Goal: Register for event/course

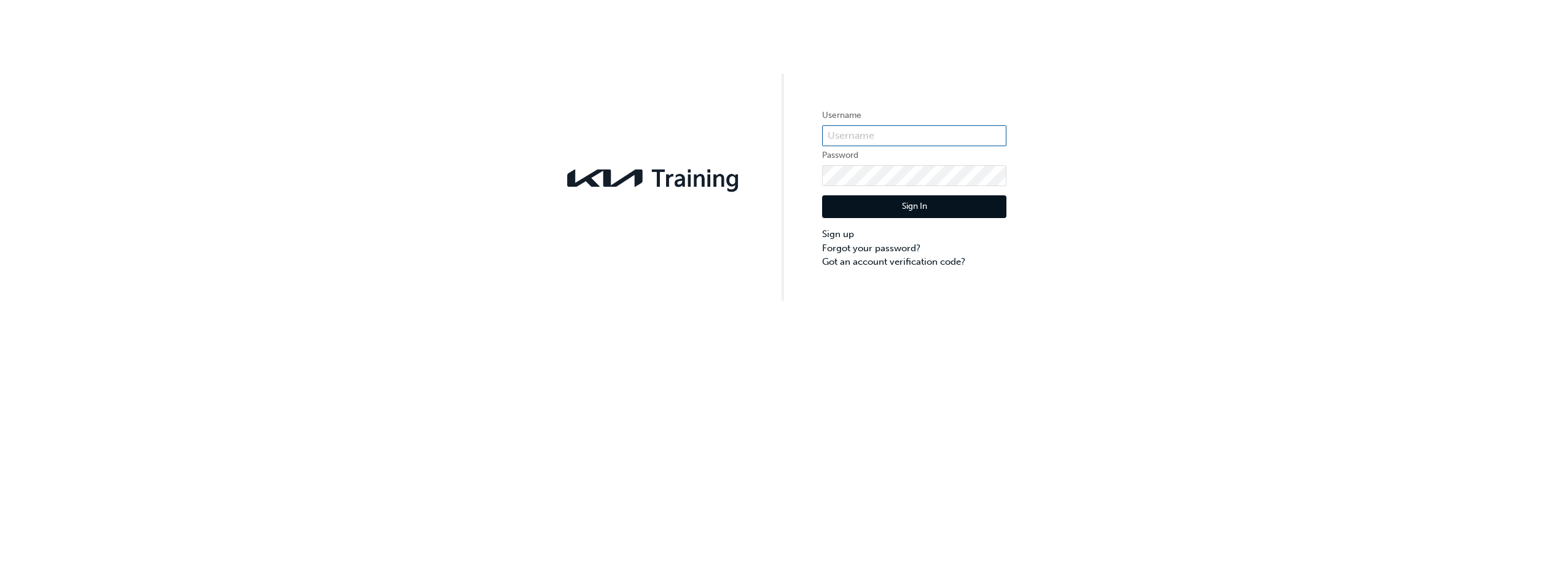
click at [895, 131] on input "text" at bounding box center [915, 135] width 185 height 21
type input "KAU84374a4"
click at [906, 208] on button "Sign In" at bounding box center [915, 206] width 185 height 23
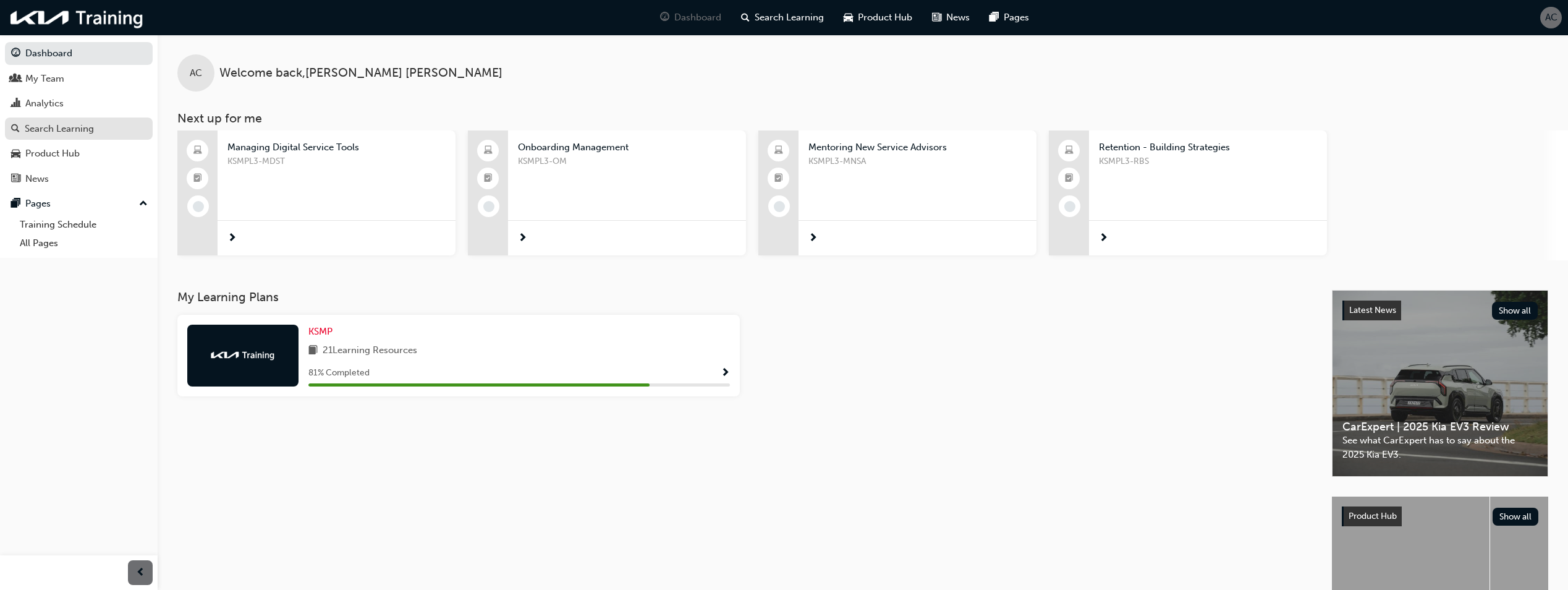
click at [46, 125] on div "Search Learning" at bounding box center [59, 129] width 69 height 14
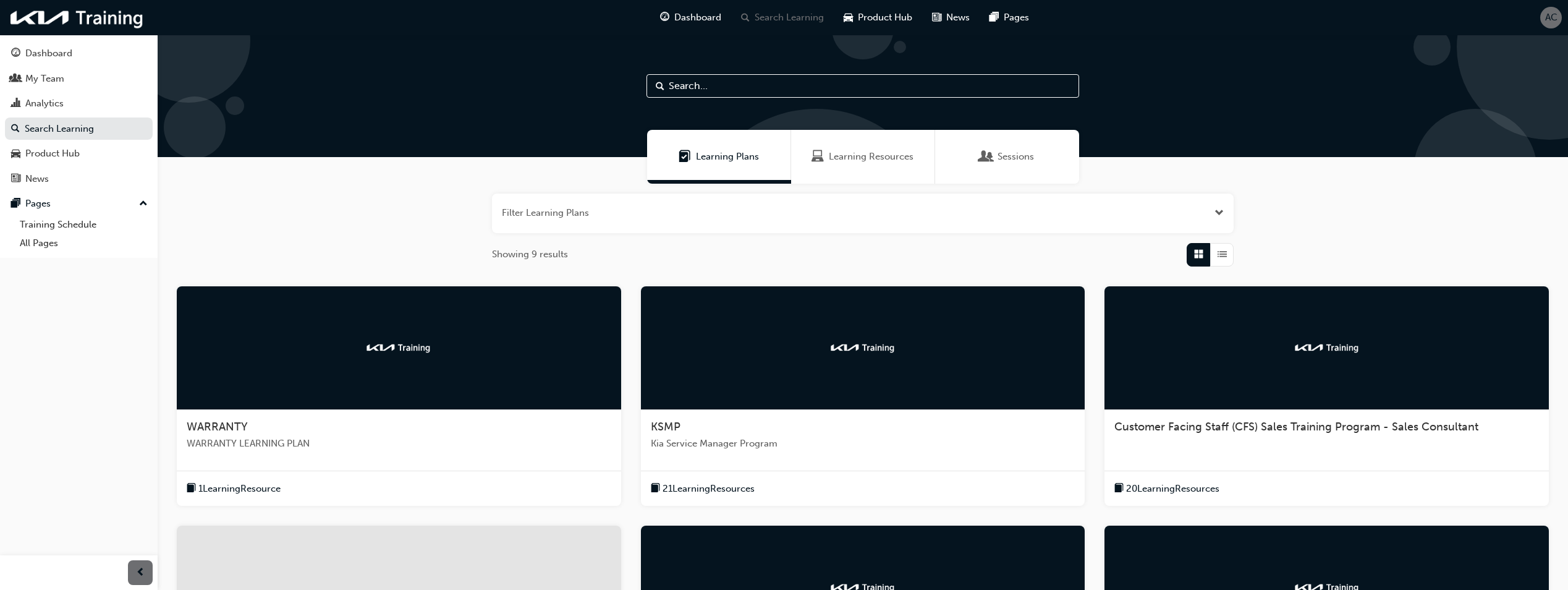
click at [623, 210] on button "button" at bounding box center [863, 214] width 741 height 40
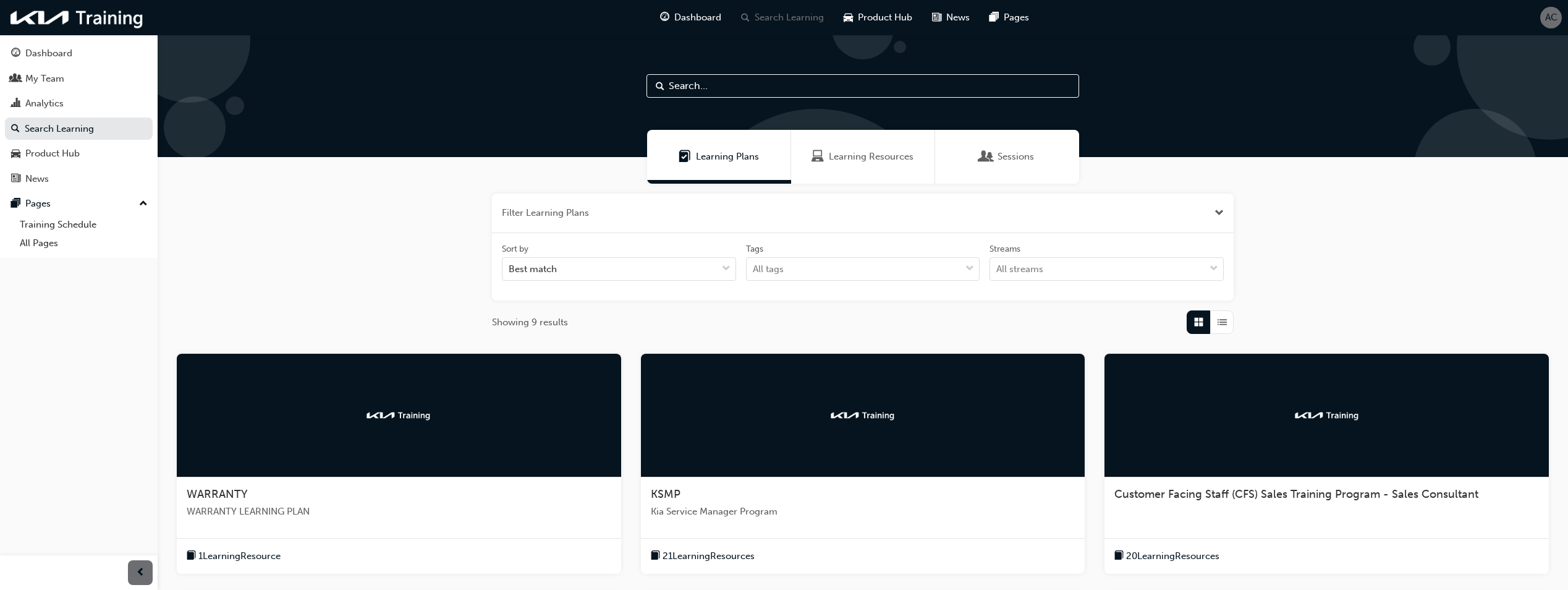
click at [623, 210] on button "button" at bounding box center [863, 214] width 741 height 40
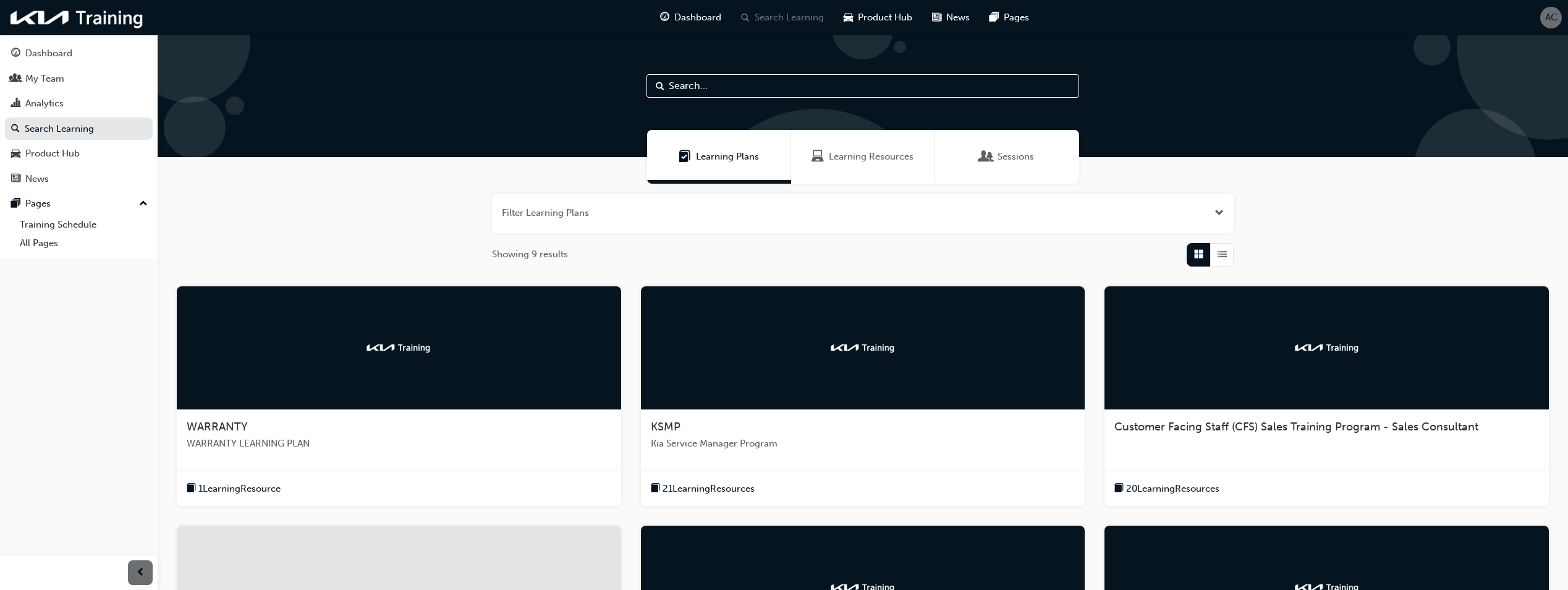
click at [1222, 212] on span "Open the filter" at bounding box center [1219, 213] width 10 height 14
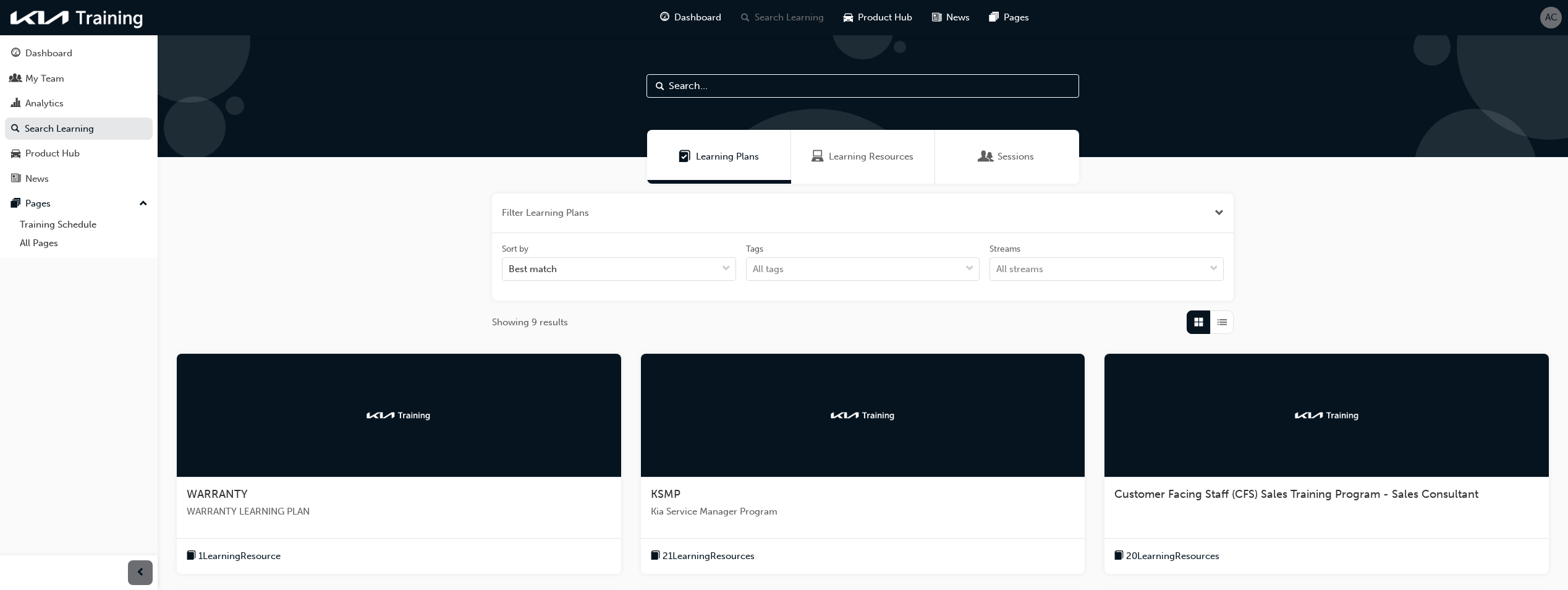
click at [635, 226] on button "button" at bounding box center [863, 214] width 741 height 40
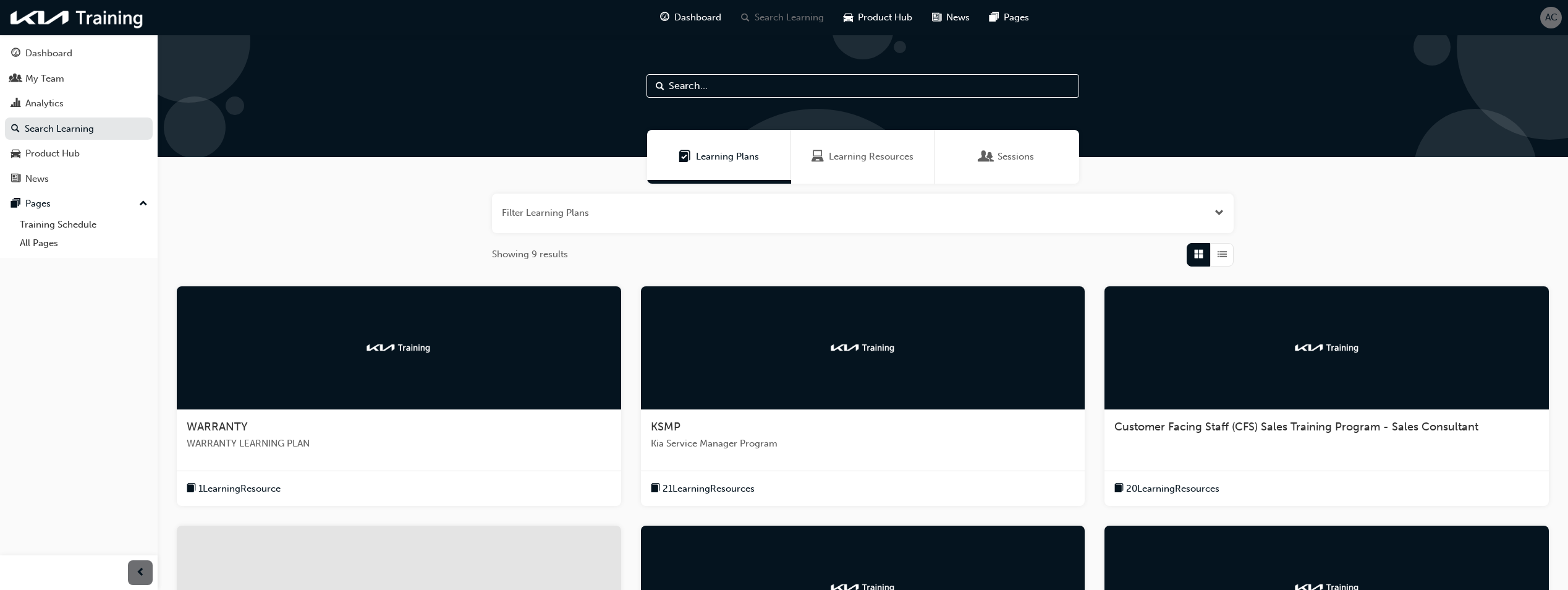
click at [632, 214] on button "button" at bounding box center [863, 214] width 741 height 40
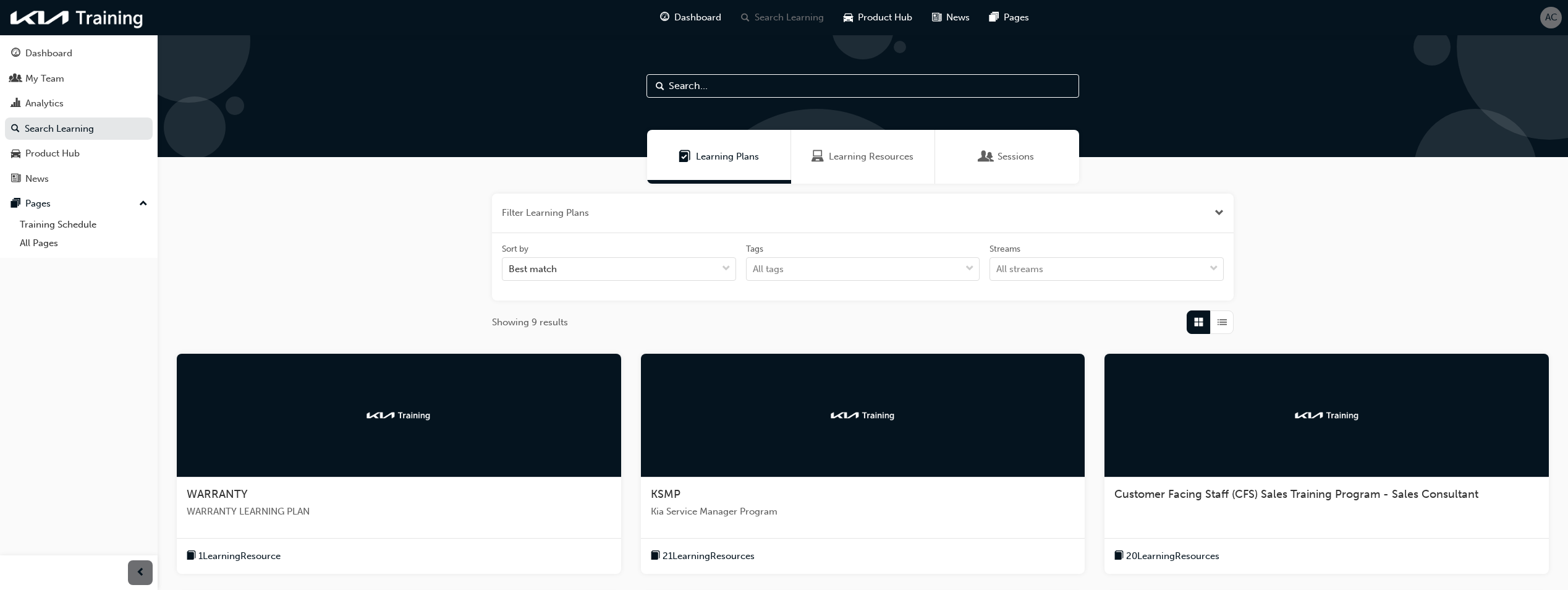
click at [632, 214] on button "button" at bounding box center [863, 214] width 741 height 40
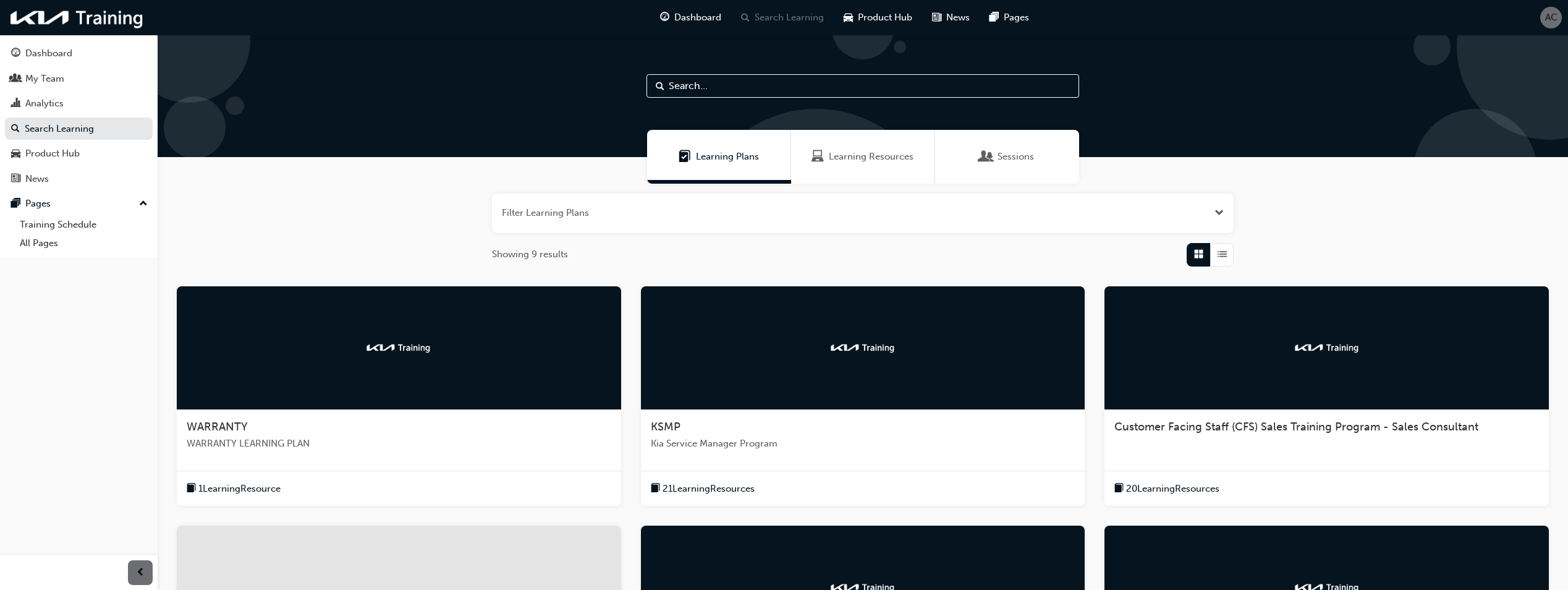
click at [426, 347] on img at bounding box center [399, 348] width 68 height 12
click at [761, 86] on input "text" at bounding box center [863, 85] width 432 height 23
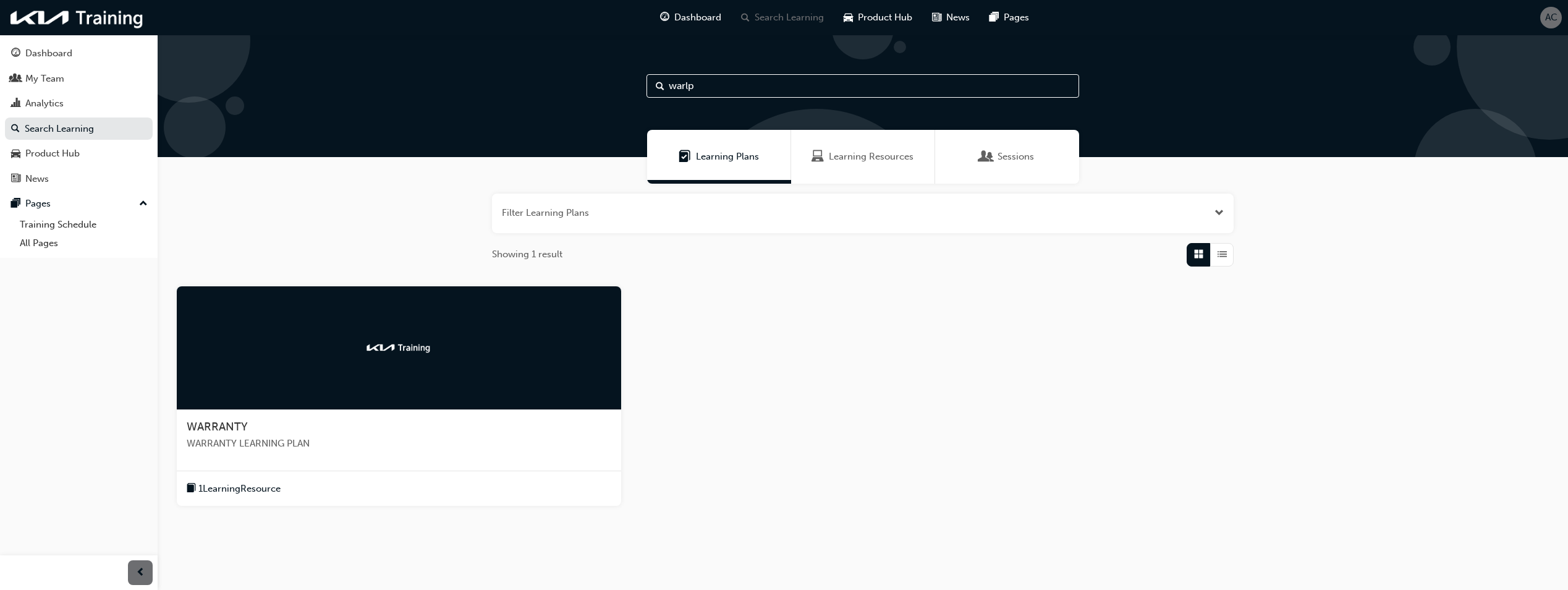
type input "warlp"
click at [345, 445] on span "WARRANTY LEARNING PLAN" at bounding box center [399, 444] width 425 height 14
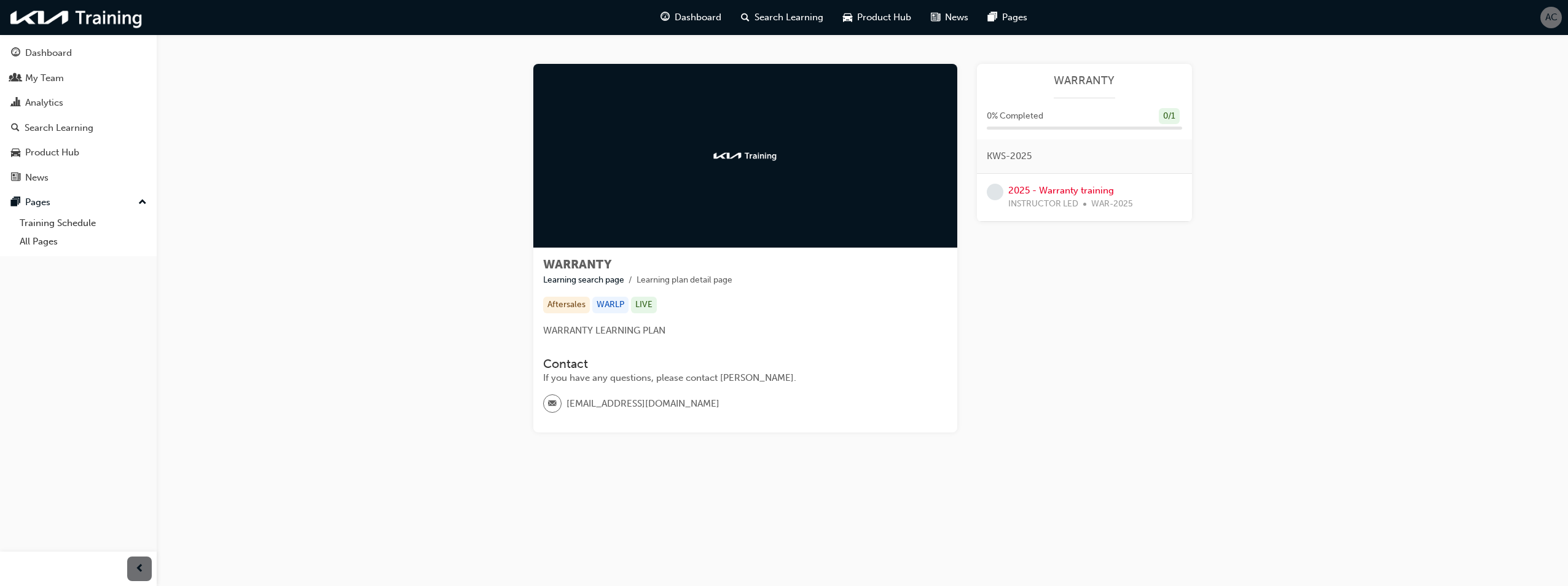
click at [1126, 195] on div "2025 - Warranty training INSTRUCTOR LED WAR-2025" at bounding box center [1070, 198] width 125 height 28
click at [1082, 193] on link "2025 - Warranty training" at bounding box center [1061, 190] width 105 height 11
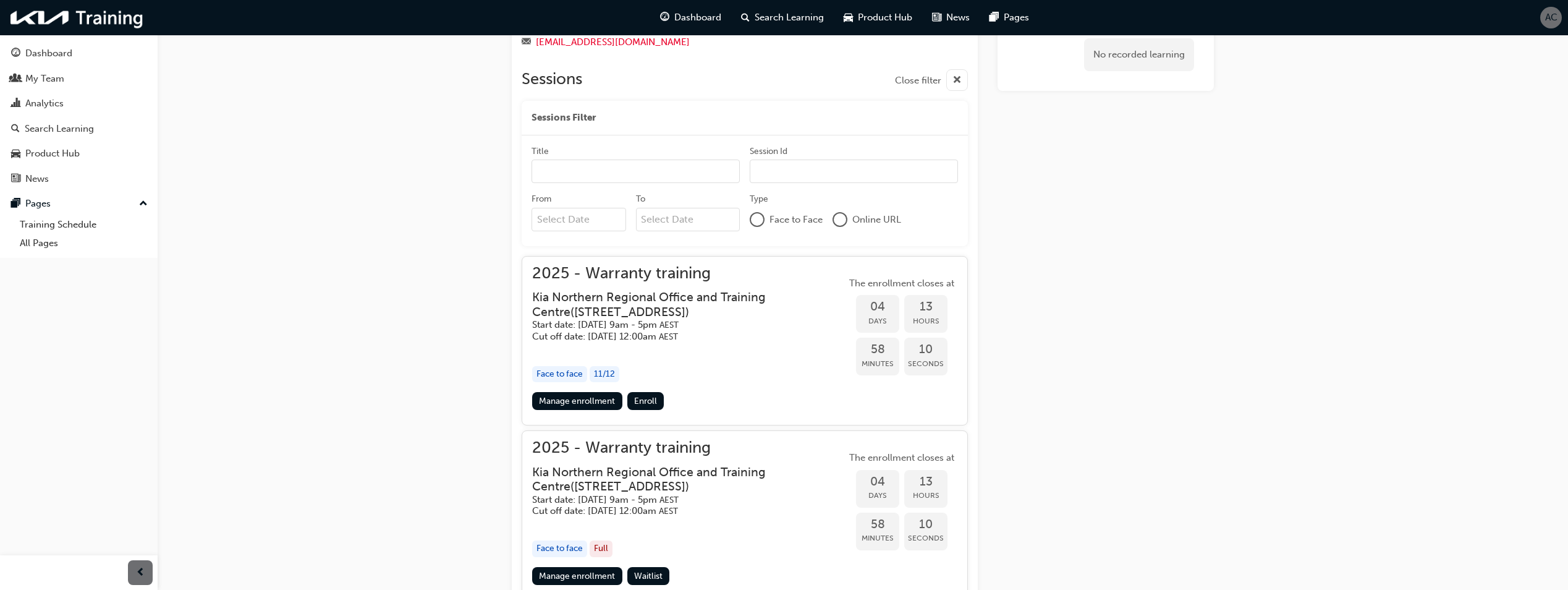
scroll to position [347, 0]
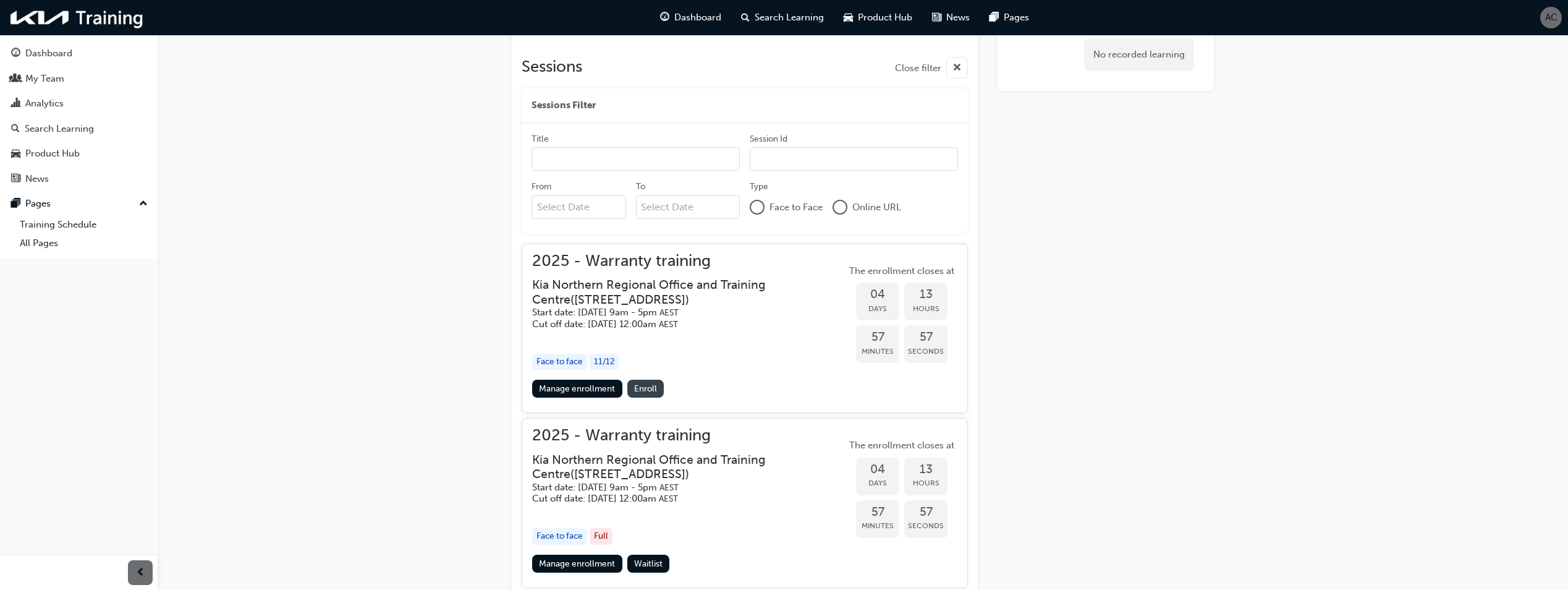
click at [645, 387] on span "Enroll" at bounding box center [645, 388] width 23 height 10
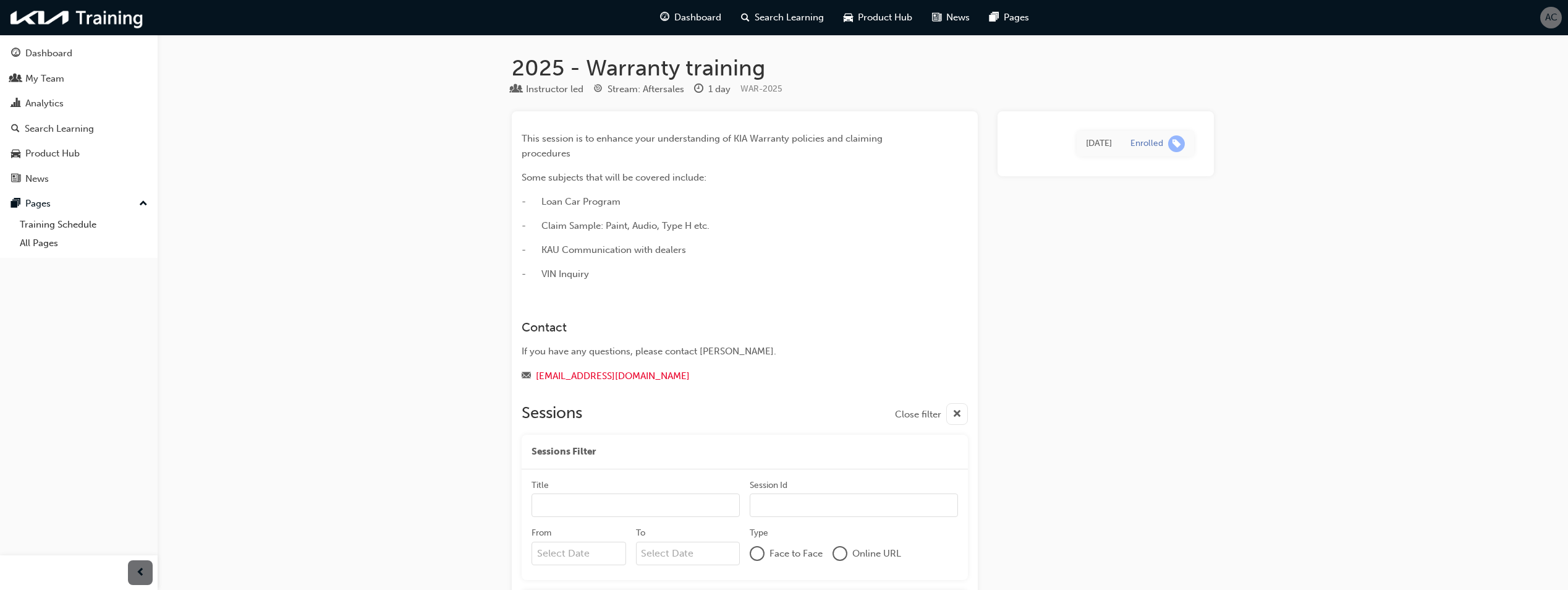
click at [1557, 15] on span "AC" at bounding box center [1552, 17] width 12 height 14
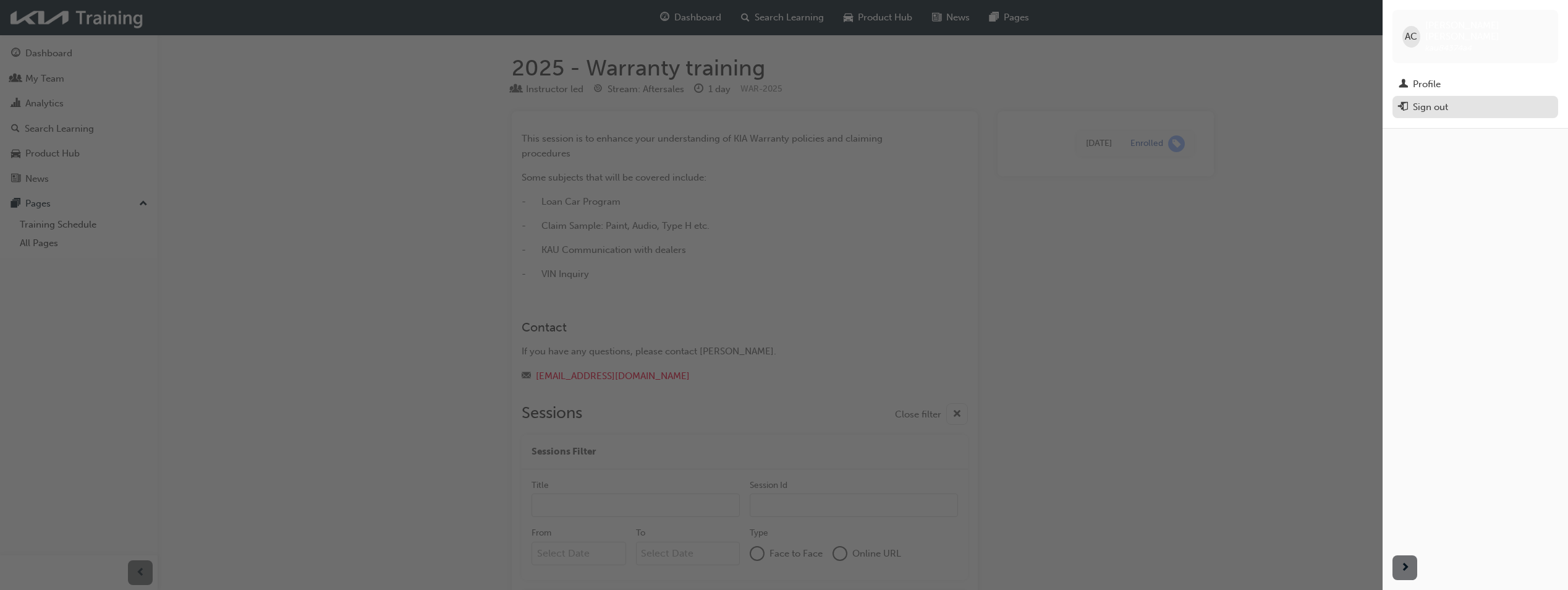
click at [1426, 100] on div "Sign out" at bounding box center [1430, 107] width 36 height 14
